Goal: Task Accomplishment & Management: Complete application form

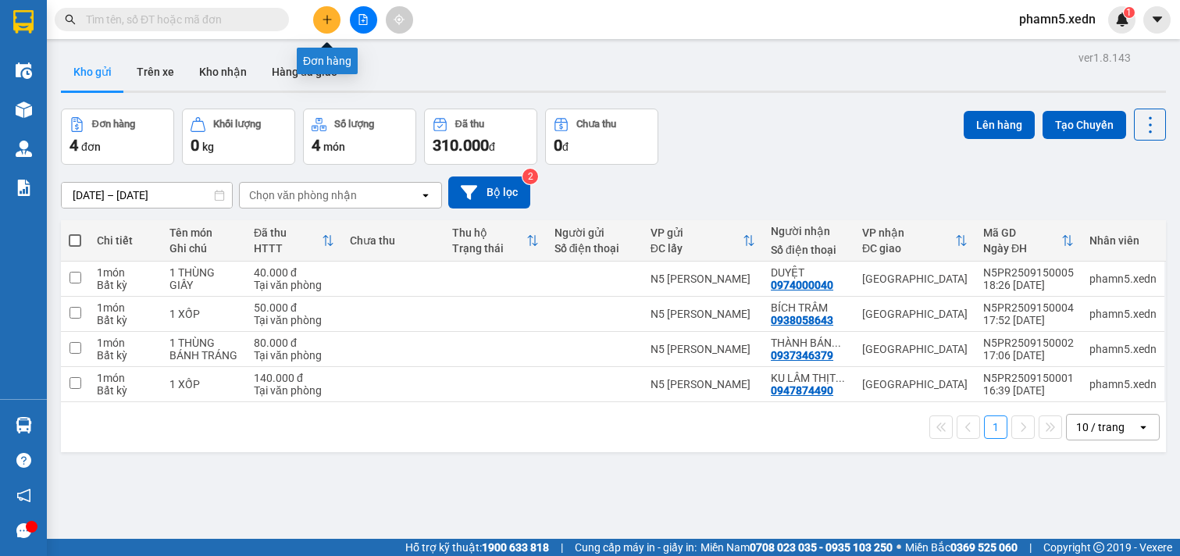
click at [329, 18] on icon "plus" at bounding box center [327, 19] width 11 height 11
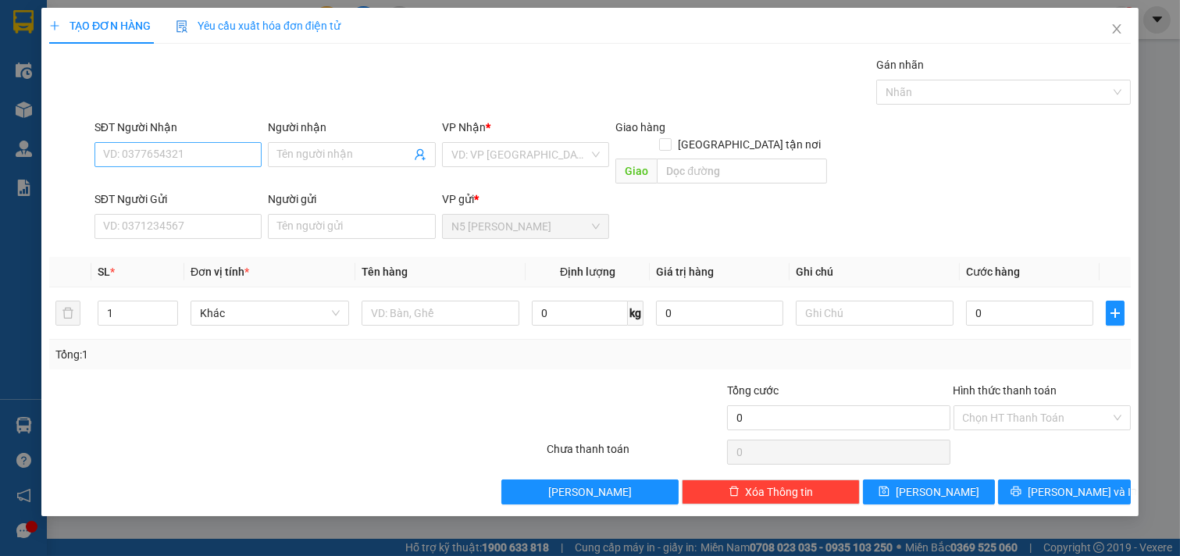
click at [209, 154] on input "SĐT Người Nhận" at bounding box center [178, 154] width 168 height 25
click at [197, 180] on div "0912854149 - [GEOGRAPHIC_DATA]" at bounding box center [192, 185] width 176 height 17
type input "0912854149"
type input "ĐÔNG HÀ"
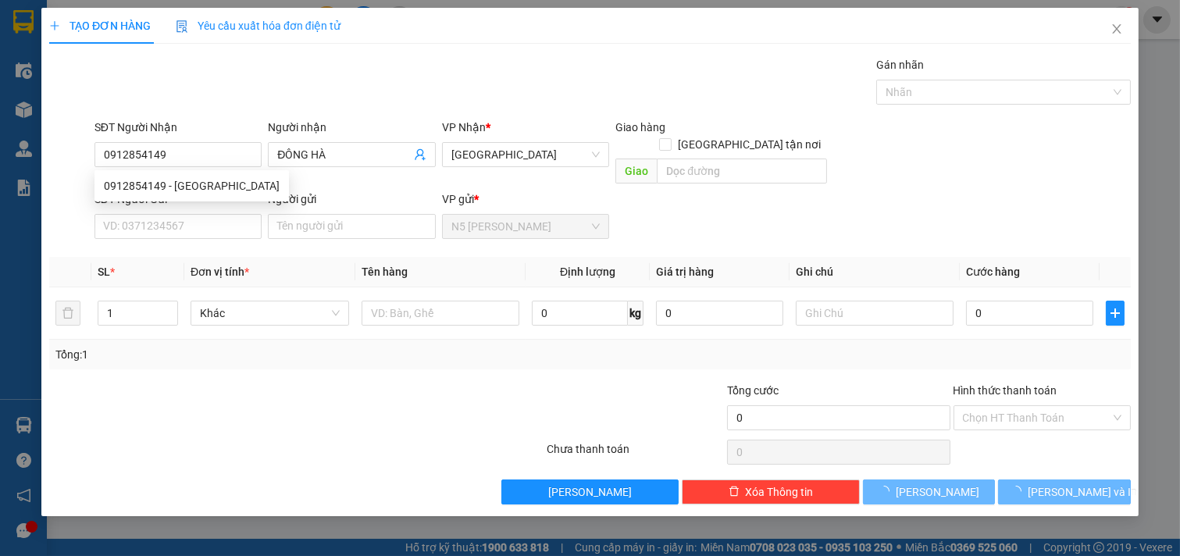
type input "30.000"
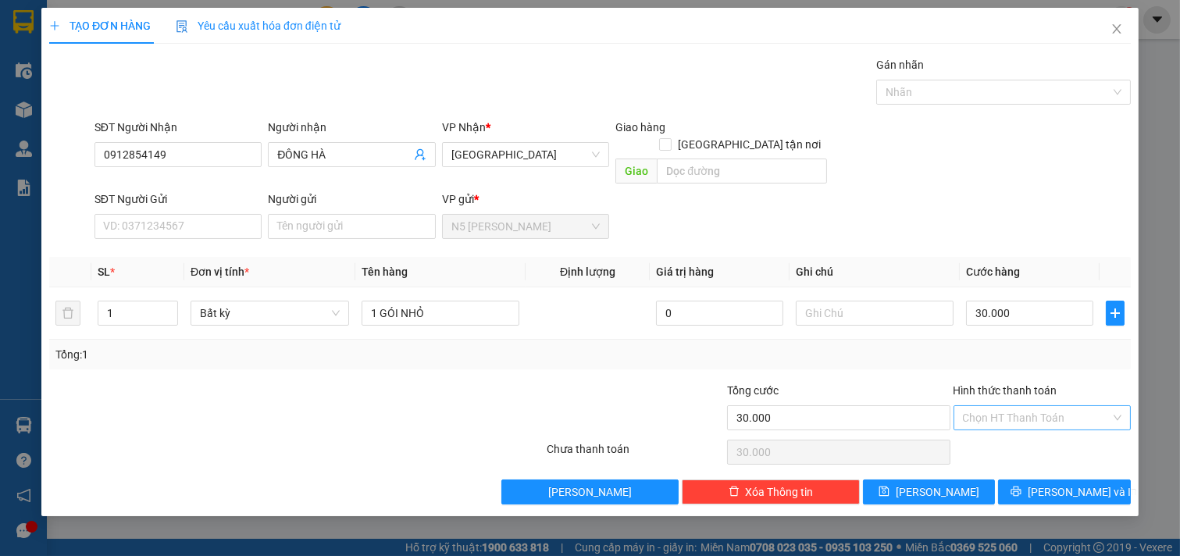
click at [1110, 405] on div "Chọn HT Thanh Toán" at bounding box center [1042, 417] width 178 height 25
type input "0912854149"
click at [1035, 439] on div "Tại văn phòng" at bounding box center [1042, 431] width 159 height 17
type input "0"
click at [1021, 486] on icon "printer" at bounding box center [1015, 491] width 11 height 11
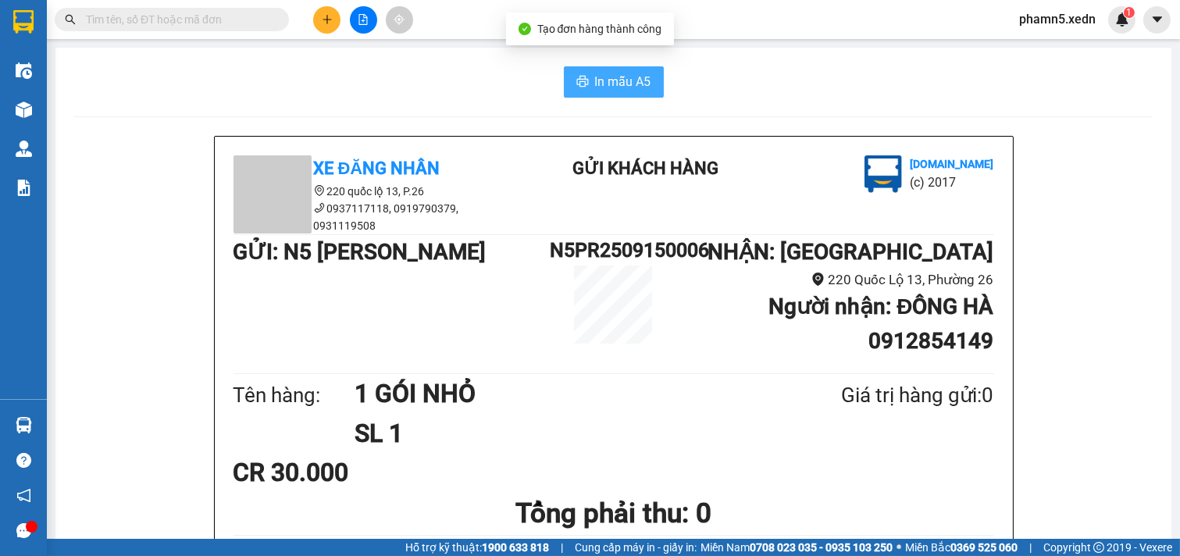
click at [625, 82] on span "In mẫu A5" at bounding box center [623, 82] width 56 height 20
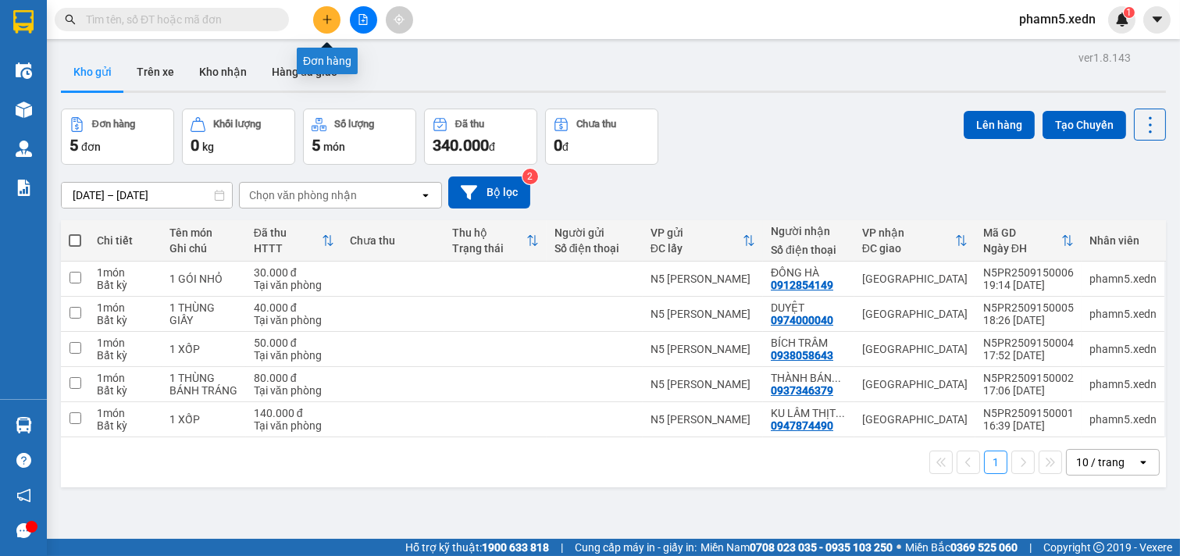
click at [322, 21] on icon "plus" at bounding box center [327, 19] width 11 height 11
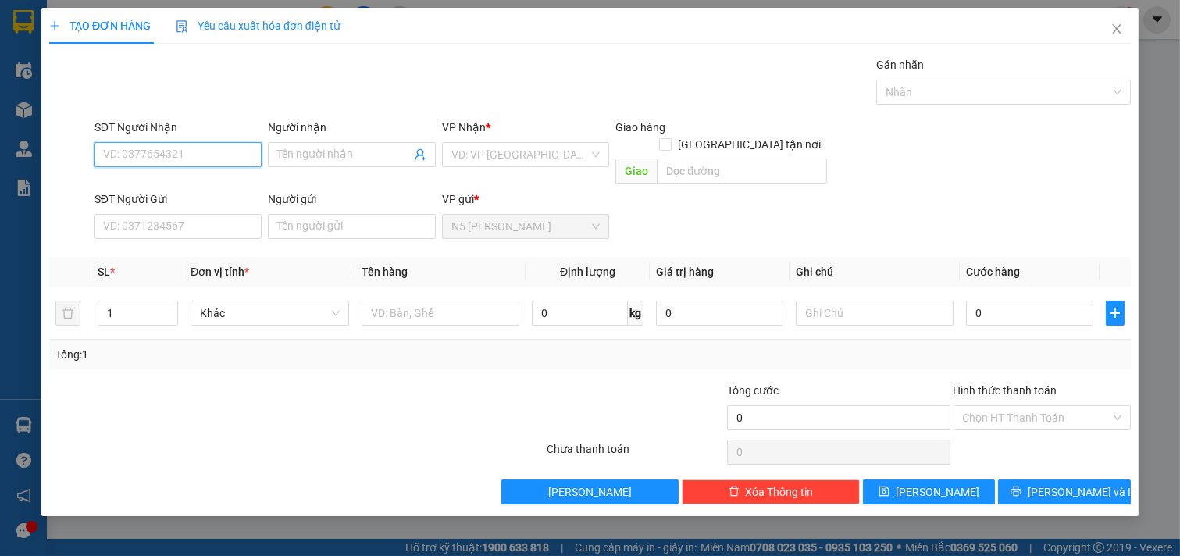
click at [148, 154] on input "SĐT Người Nhận" at bounding box center [178, 154] width 168 height 25
click at [247, 160] on input "SĐT Người Nhận" at bounding box center [178, 154] width 168 height 25
type input "0972044419"
click at [340, 148] on input "Người nhận" at bounding box center [344, 154] width 134 height 17
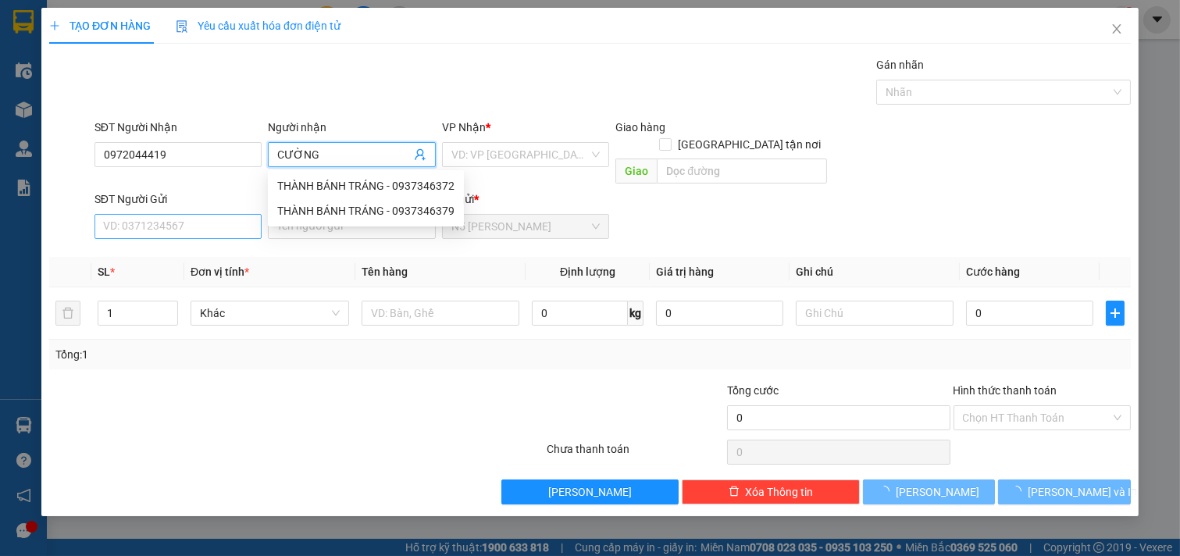
type input "CƯỜNG"
click at [191, 214] on input "SĐT Người Gửi" at bounding box center [178, 226] width 168 height 25
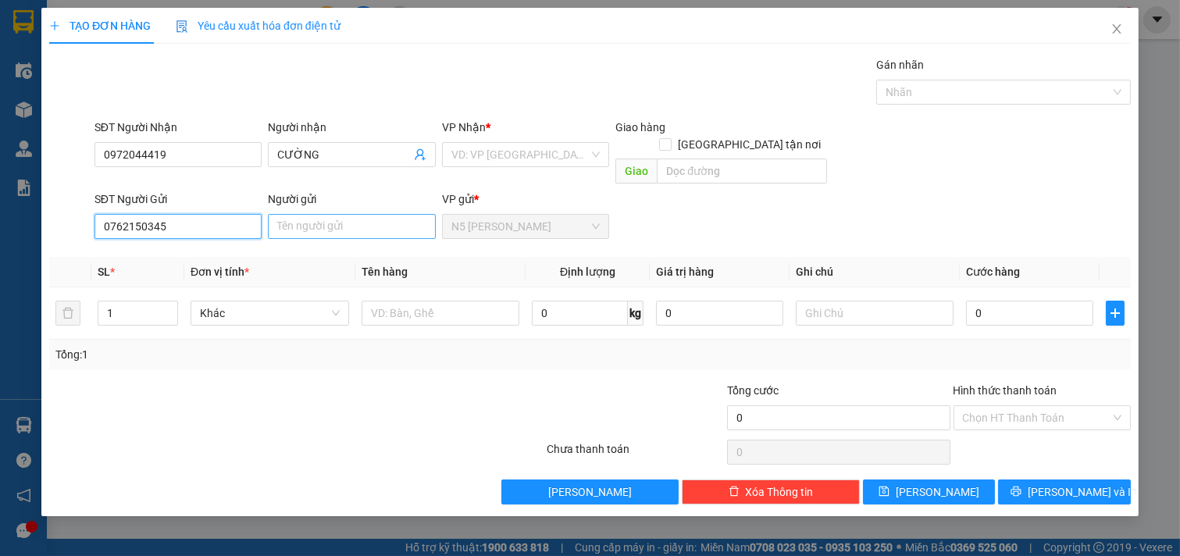
type input "0762150345"
click at [330, 214] on input "Người gửi" at bounding box center [352, 226] width 168 height 25
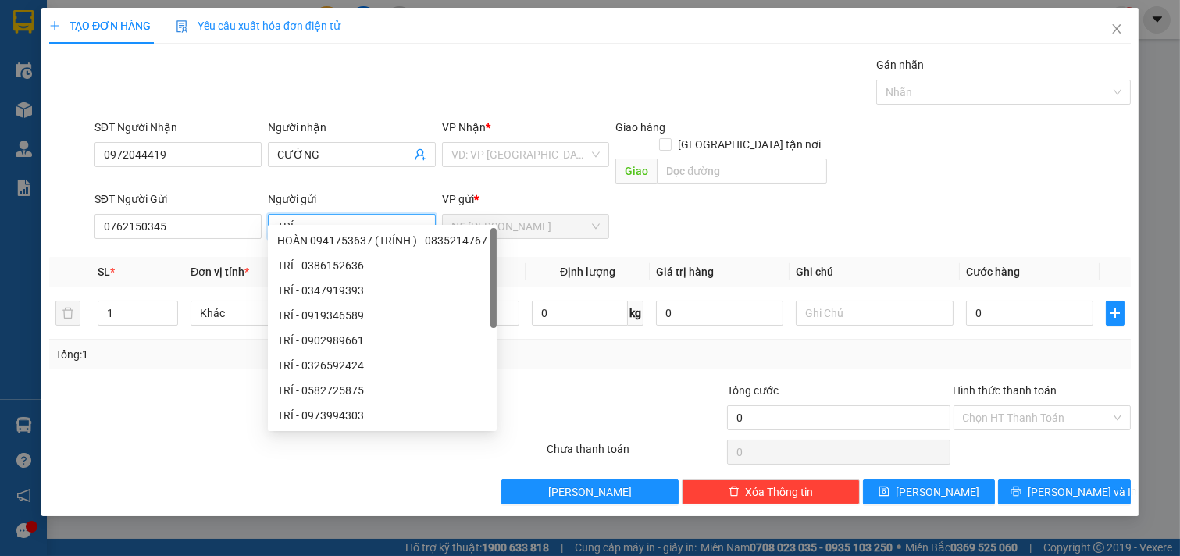
type input "TRÍ"
click at [520, 382] on div at bounding box center [454, 409] width 181 height 55
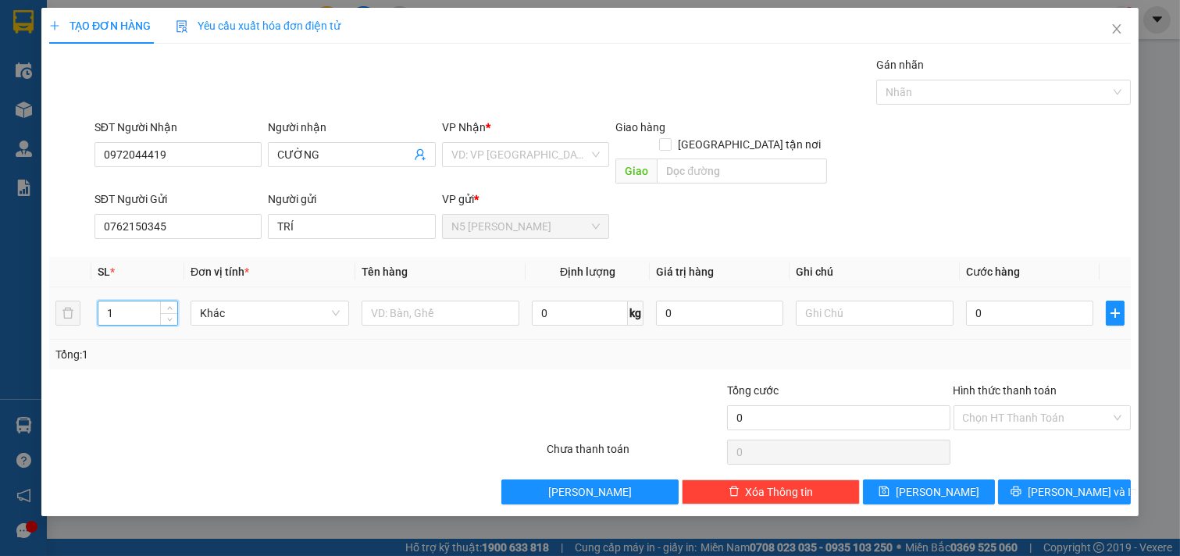
click at [112, 301] on input "1" at bounding box center [137, 312] width 79 height 23
type input "11"
click at [383, 301] on input "text" at bounding box center [441, 313] width 159 height 25
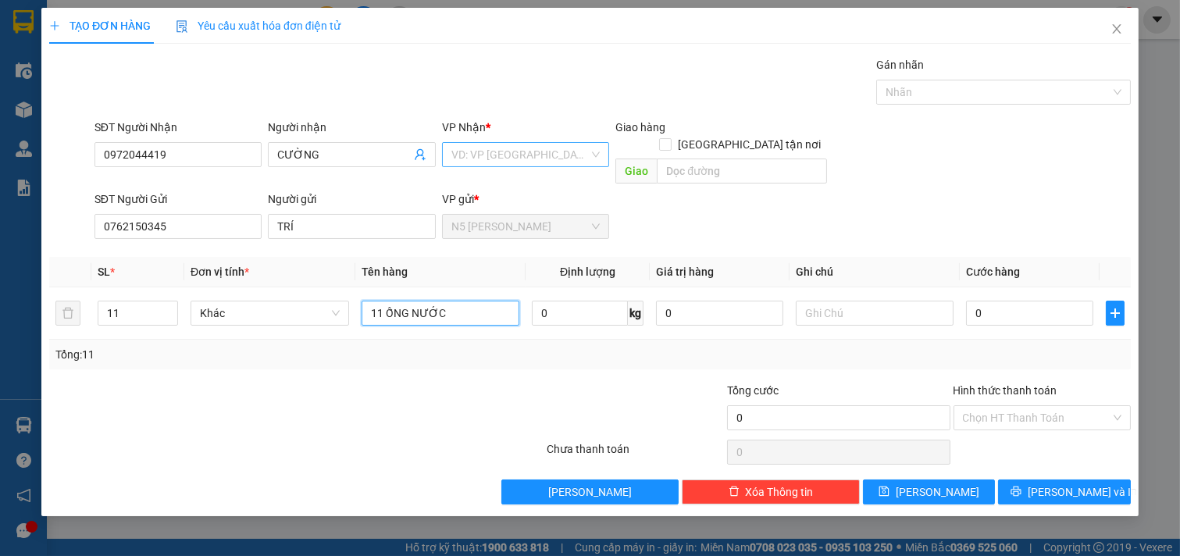
click at [590, 151] on div "VD: VP [GEOGRAPHIC_DATA]" at bounding box center [526, 154] width 168 height 25
type input "11 ỐNG NƯỚC"
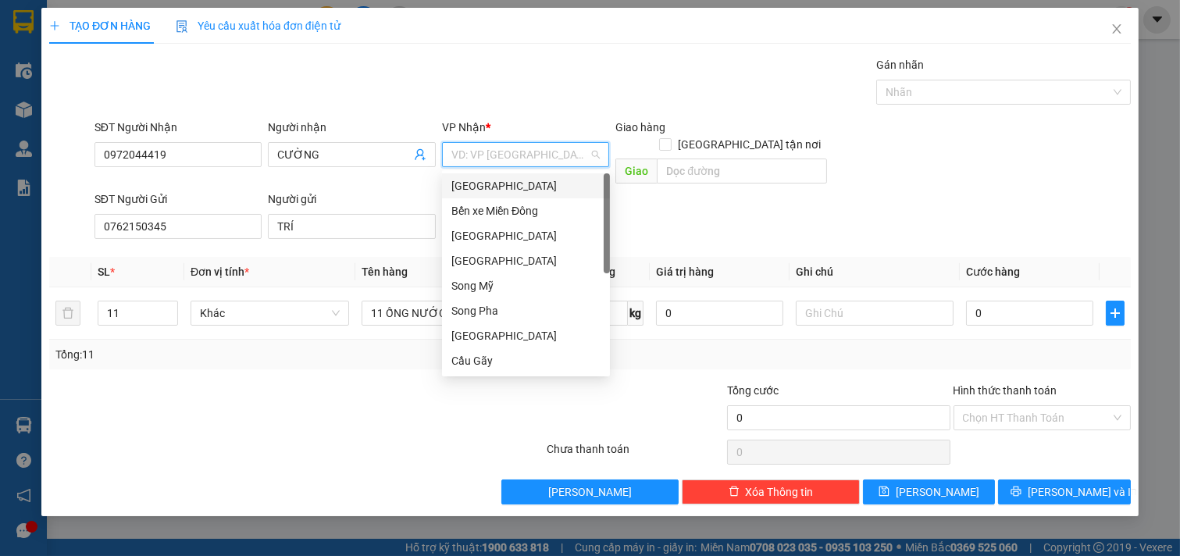
type input "D"
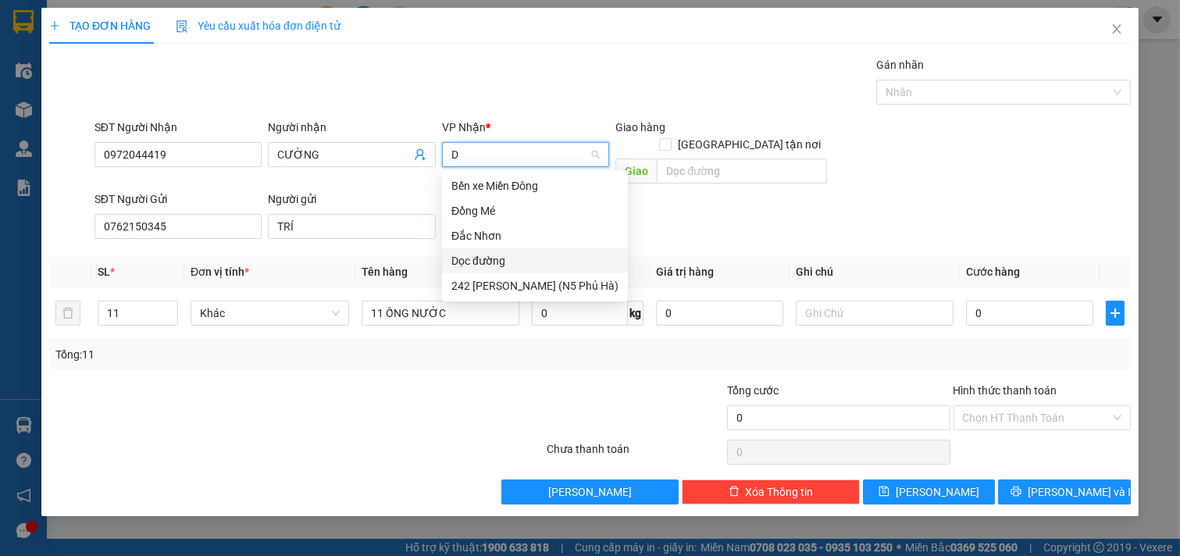
click at [489, 264] on div "Dọc đường" at bounding box center [534, 260] width 167 height 17
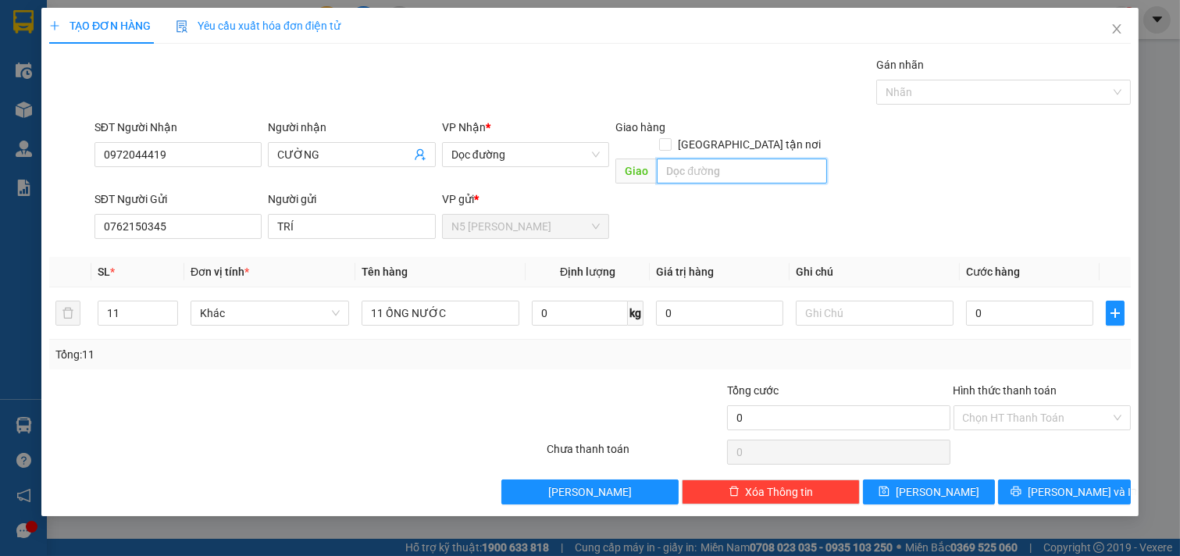
click at [684, 159] on input "text" at bounding box center [741, 171] width 169 height 25
type input "CHỢ TÔ HẠP"
click at [1004, 301] on input "0" at bounding box center [1029, 313] width 127 height 25
type input "33"
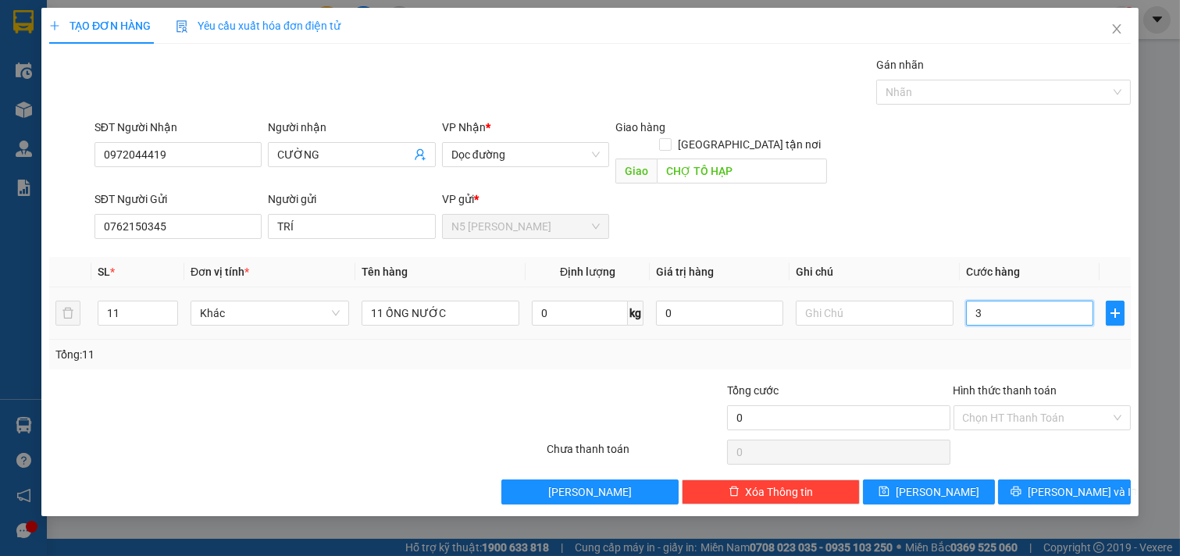
type input "33"
type input "330"
type input "3.300"
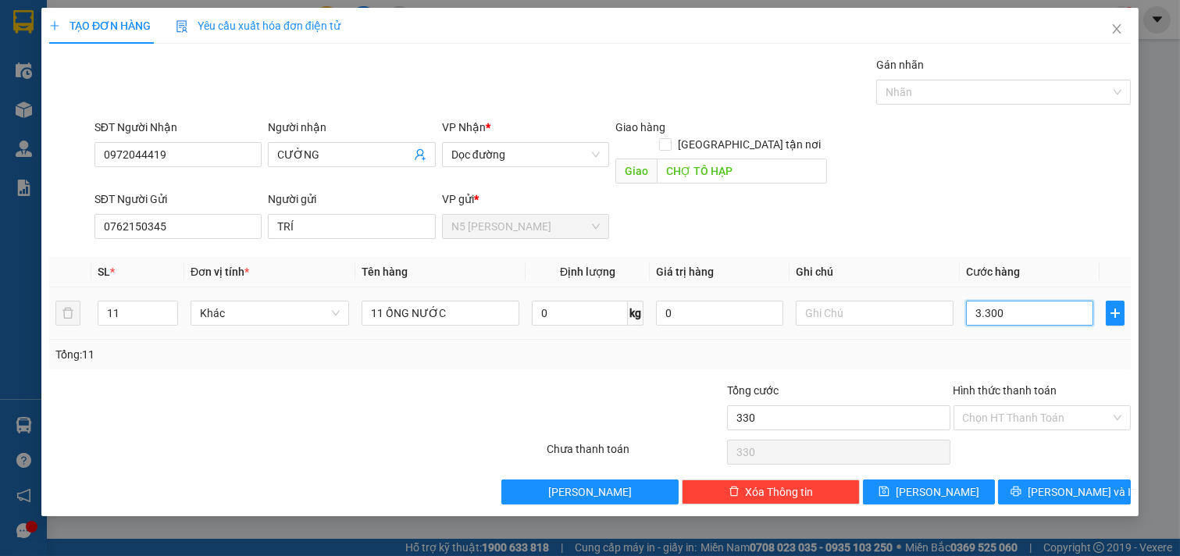
type input "3.300"
type input "33.000"
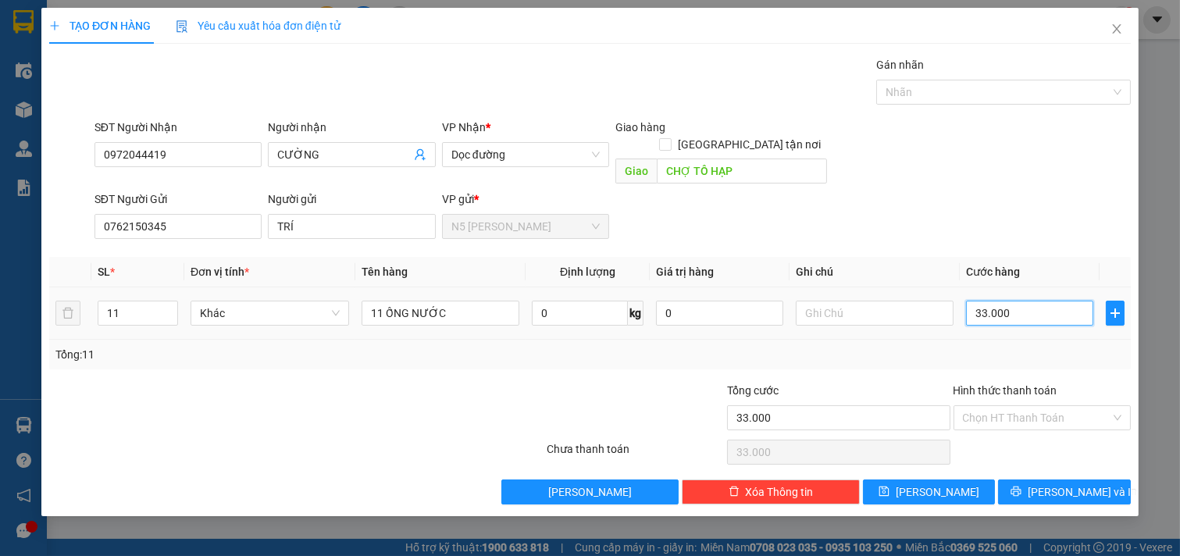
type input "330.000"
click at [1049, 479] on button "[PERSON_NAME] và In" at bounding box center [1064, 491] width 133 height 25
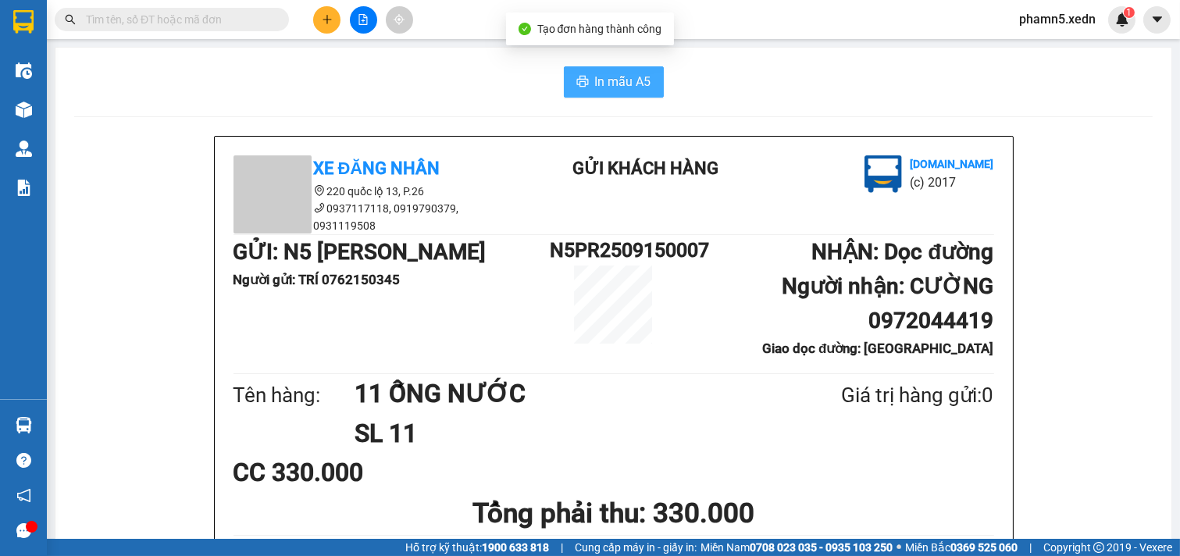
click at [617, 80] on span "In mẫu A5" at bounding box center [623, 82] width 56 height 20
